Goal: Information Seeking & Learning: Check status

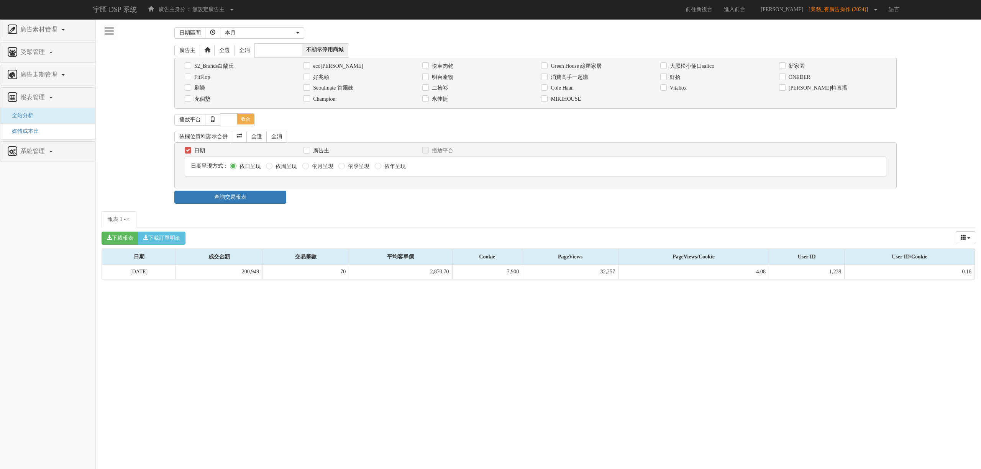
click at [275, 22] on div "廣告素材管理 廣告素材 素材預約變更 自訂貨架商品 受眾管理 Ip 群組 廣告走期管理 報表管理 全站分析 媒體成本比 系統管理 廣告驗證設定 日期區間 昨天…" at bounding box center [538, 149] width 885 height 261
click at [276, 31] on div "本月" at bounding box center [260, 33] width 70 height 8
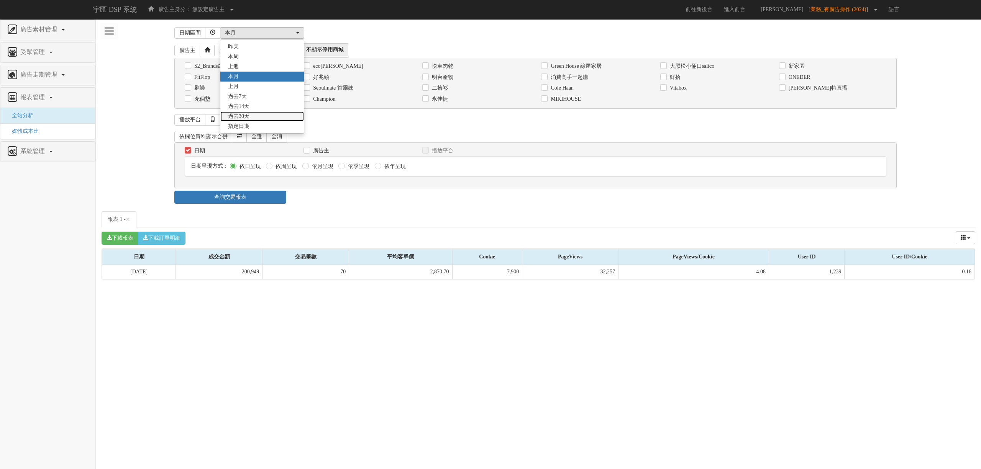
click at [263, 115] on link "過去30天" at bounding box center [262, 117] width 84 height 10
select select "Past30"
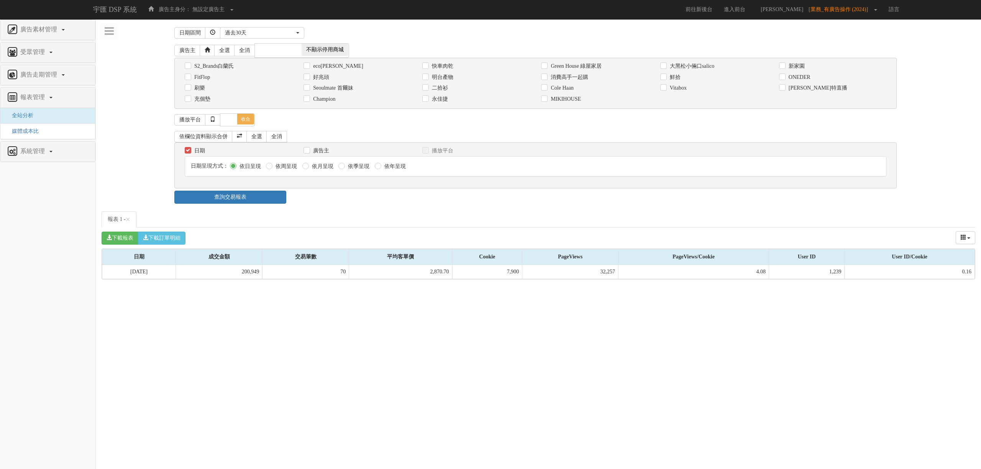
click at [386, 117] on div "播放平台 全選 全消 展開 收合" at bounding box center [535, 119] width 722 height 13
click at [438, 77] on label "明台產物" at bounding box center [441, 78] width 23 height 8
click at [427, 77] on input "明台產物" at bounding box center [424, 77] width 5 height 5
checkbox input "true"
click at [262, 200] on link "查詢交易報表" at bounding box center [230, 197] width 112 height 13
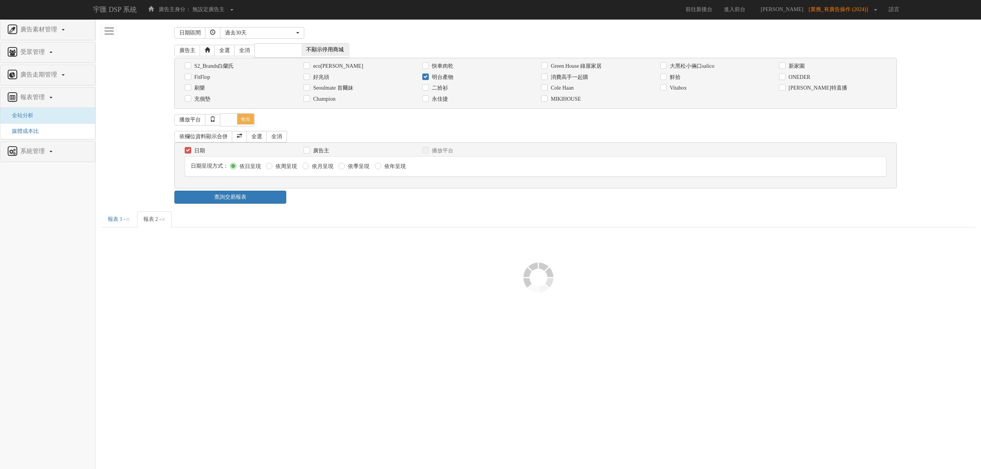
click at [374, 223] on ul "報表 1 - × 報表 2 - ×" at bounding box center [539, 220] width 874 height 16
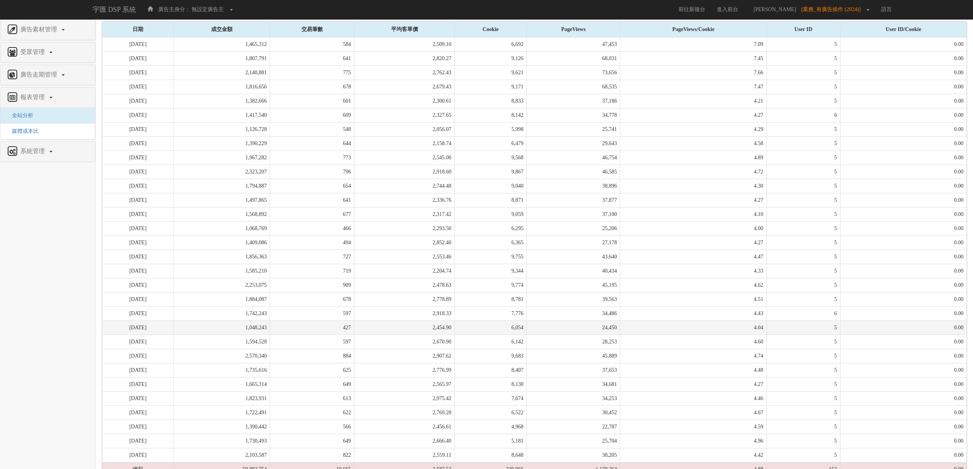
scroll to position [264, 0]
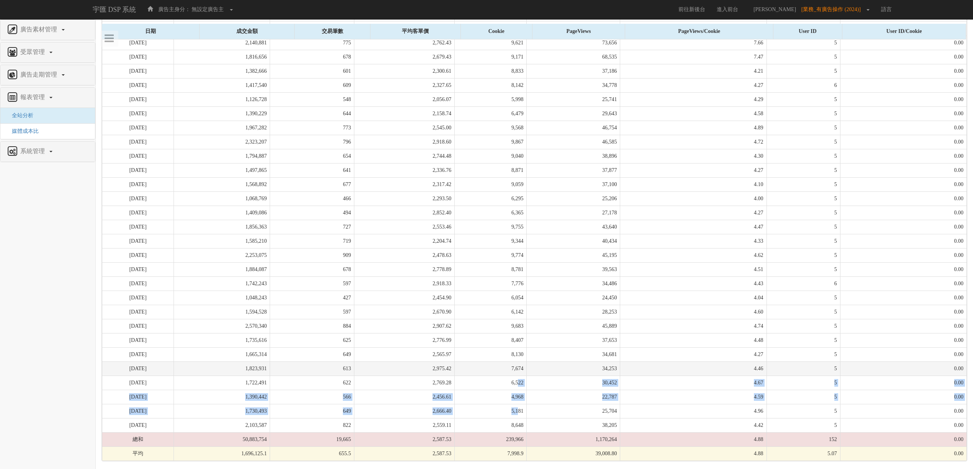
drag, startPoint x: 522, startPoint y: 414, endPoint x: 523, endPoint y: 374, distance: 40.3
click at [523, 374] on tbody "[DATE] 1,465,312 584 2,509.10 6,692 47,453 7.09 5 0.00 [DATE] 1,807,791 641 2,8…" at bounding box center [534, 235] width 865 height 454
click at [523, 374] on td "7,674" at bounding box center [491, 369] width 72 height 14
